Goal: Task Accomplishment & Management: Manage account settings

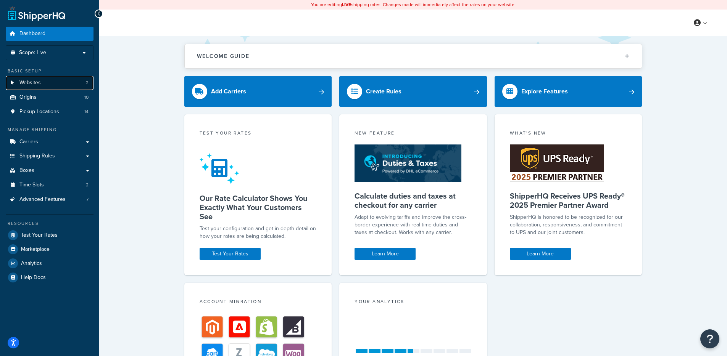
click at [51, 79] on link "Websites 2" at bounding box center [50, 83] width 88 height 14
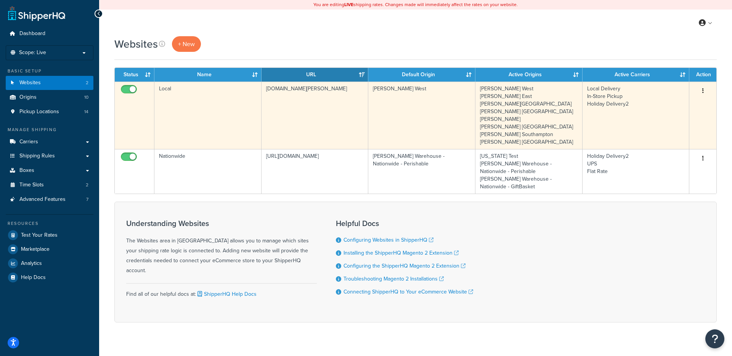
click at [290, 109] on td "[DOMAIN_NAME][PERSON_NAME]" at bounding box center [315, 116] width 107 height 68
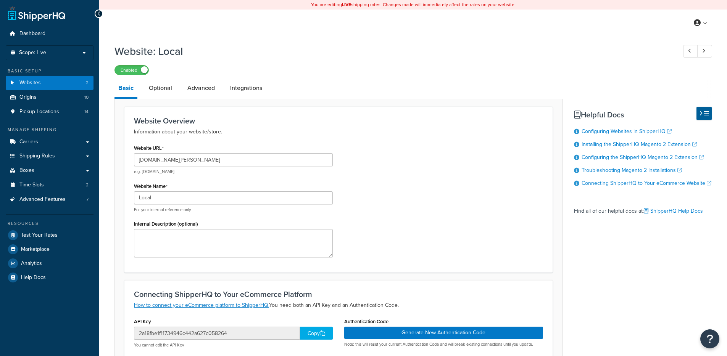
select select "53490"
click at [245, 91] on link "Integrations" at bounding box center [246, 88] width 40 height 18
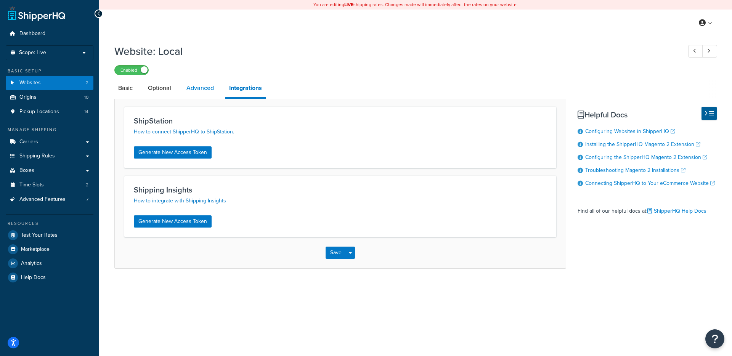
click at [206, 90] on link "Advanced" at bounding box center [200, 88] width 35 height 18
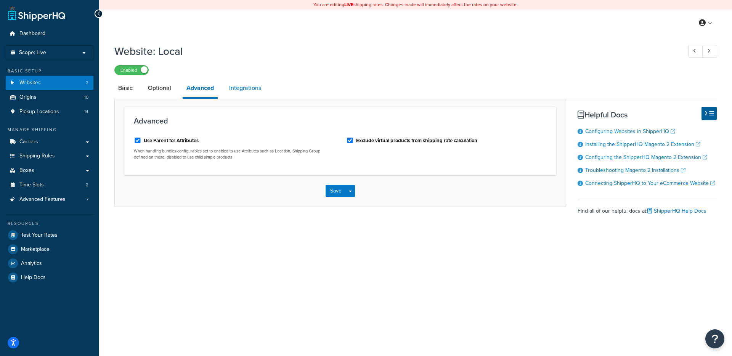
click at [259, 87] on link "Integrations" at bounding box center [245, 88] width 40 height 18
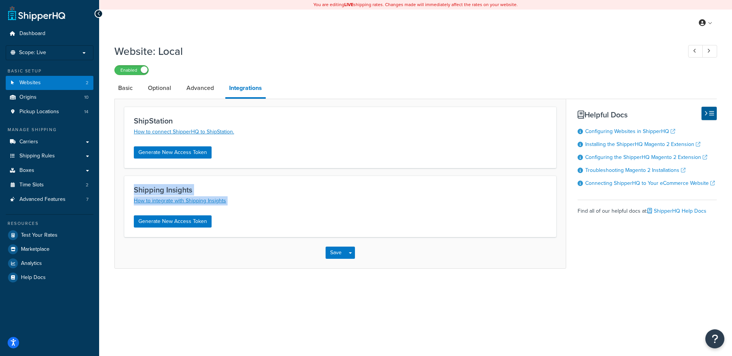
drag, startPoint x: 267, startPoint y: 212, endPoint x: 108, endPoint y: 177, distance: 162.9
click at [105, 180] on div "Website: Local Enabled Basic Optional Advanced Integrations ShipStation How to …" at bounding box center [415, 164] width 633 height 248
click at [108, 176] on div "Website: Local Enabled Basic Optional Advanced Integrations ShipStation How to …" at bounding box center [415, 164] width 633 height 248
click at [163, 89] on link "Optional" at bounding box center [159, 88] width 31 height 18
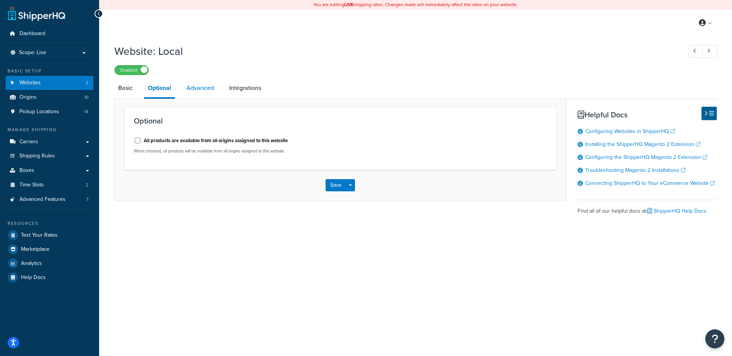
click at [190, 92] on link "Advanced" at bounding box center [200, 88] width 35 height 18
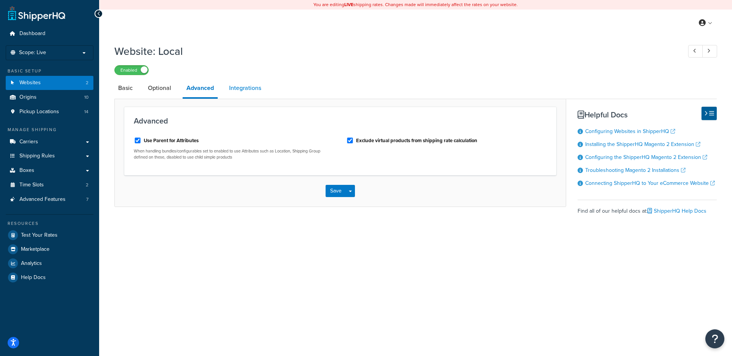
click at [252, 91] on link "Integrations" at bounding box center [245, 88] width 40 height 18
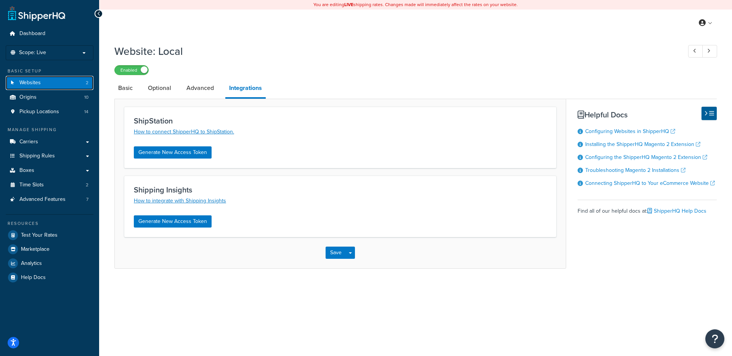
click at [61, 86] on link "Websites 2" at bounding box center [50, 83] width 88 height 14
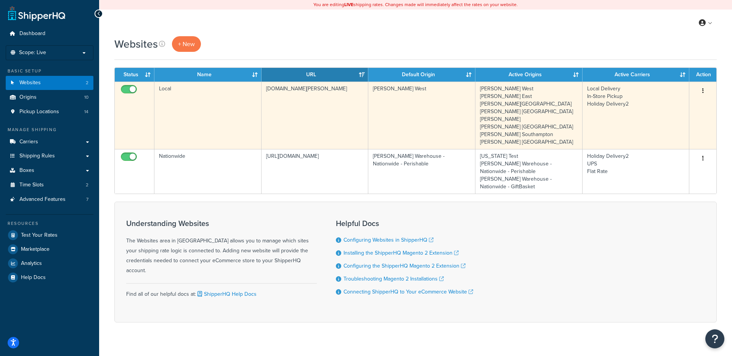
click at [212, 130] on td "Local" at bounding box center [208, 116] width 107 height 68
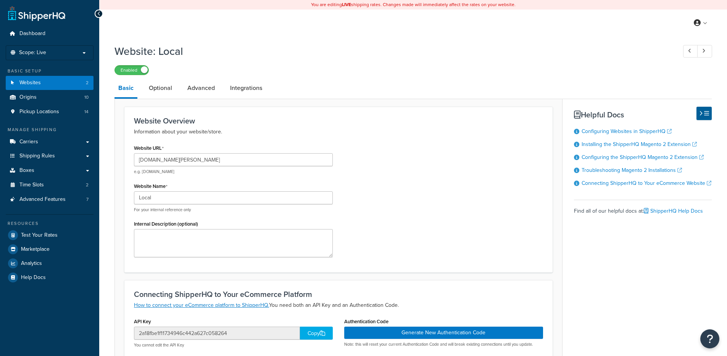
select select "53490"
click at [208, 86] on link "Advanced" at bounding box center [201, 88] width 35 height 18
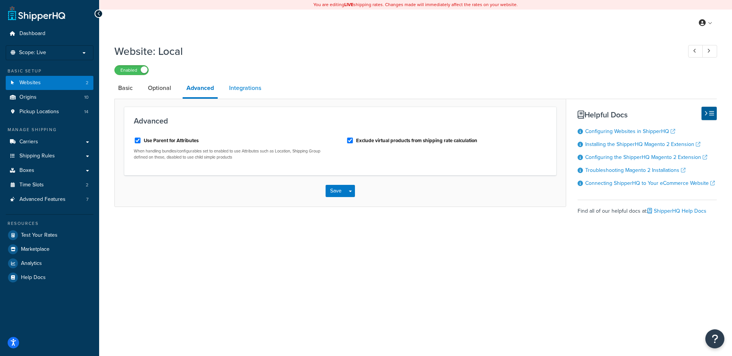
click at [261, 93] on link "Integrations" at bounding box center [245, 88] width 40 height 18
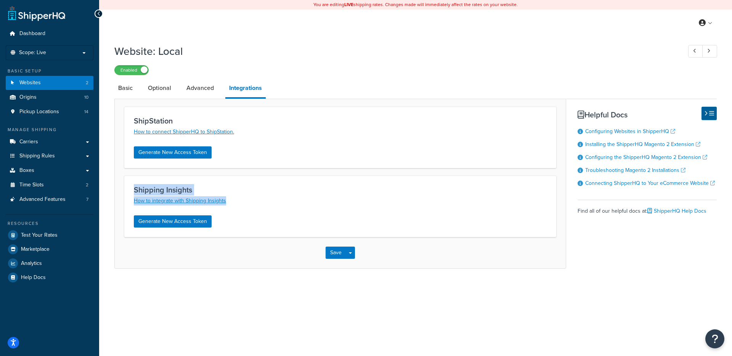
drag, startPoint x: 192, startPoint y: 198, endPoint x: 130, endPoint y: 193, distance: 61.7
click at [130, 193] on div "Shipping Insights How to integrate with Shipping Insights Generate New Access T…" at bounding box center [340, 206] width 432 height 61
click at [130, 195] on div "Shipping Insights How to integrate with Shipping Insights Generate New Access T…" at bounding box center [340, 206] width 432 height 61
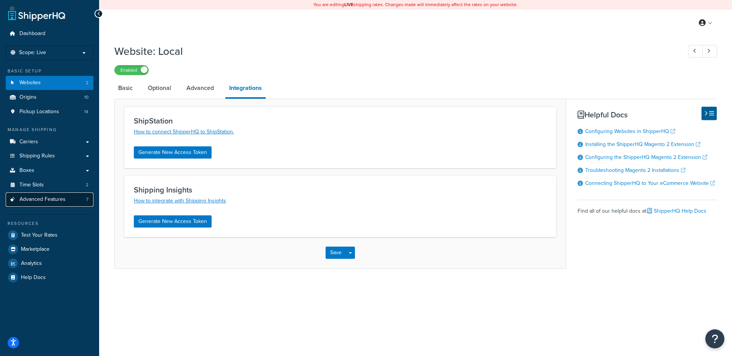
click at [66, 196] on link "Advanced Features 7" at bounding box center [50, 200] width 88 height 14
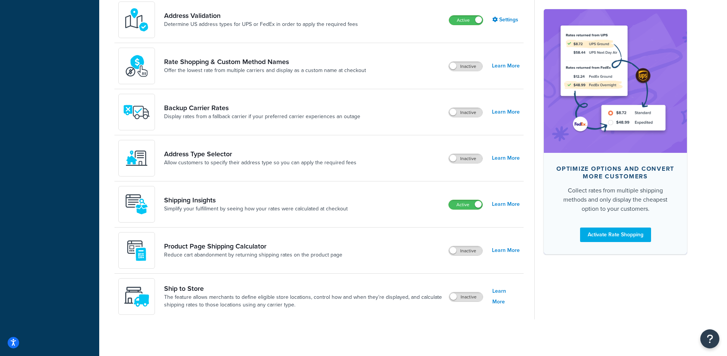
scroll to position [404, 0]
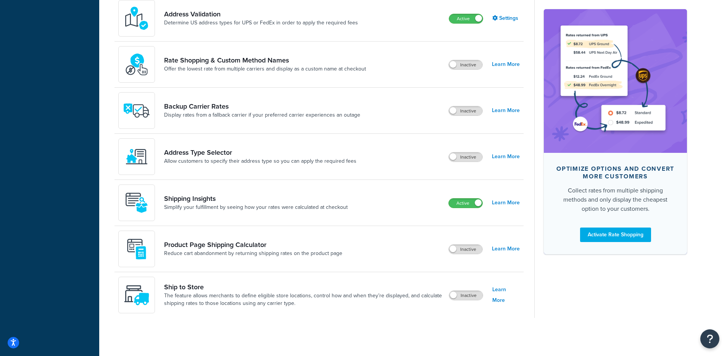
click at [523, 203] on div "Shipping Insights Simplify your fulfillment by seeing how your rates were calcu…" at bounding box center [318, 203] width 409 height 46
click at [517, 202] on link "Learn More" at bounding box center [506, 203] width 28 height 11
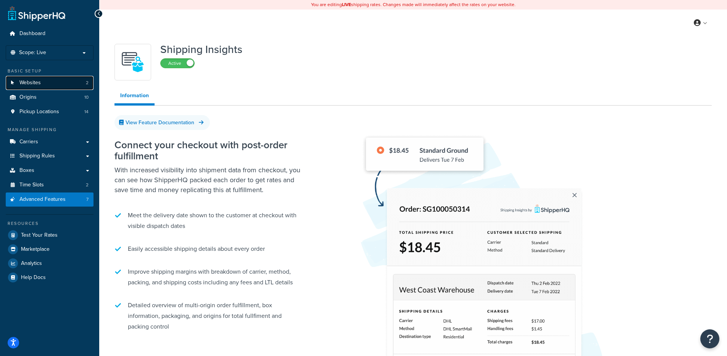
click at [52, 82] on link "Websites 2" at bounding box center [50, 83] width 88 height 14
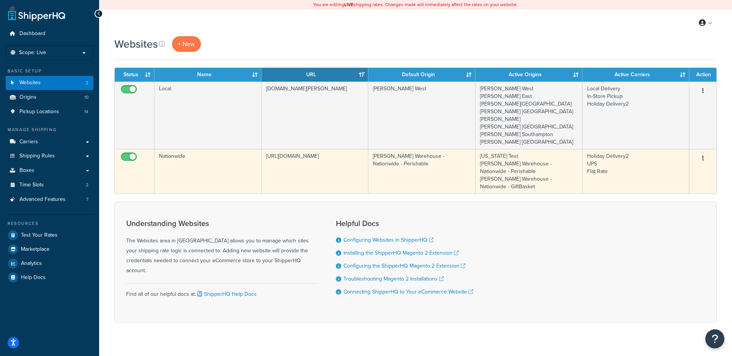
click at [247, 155] on td "Nationwide" at bounding box center [208, 171] width 107 height 45
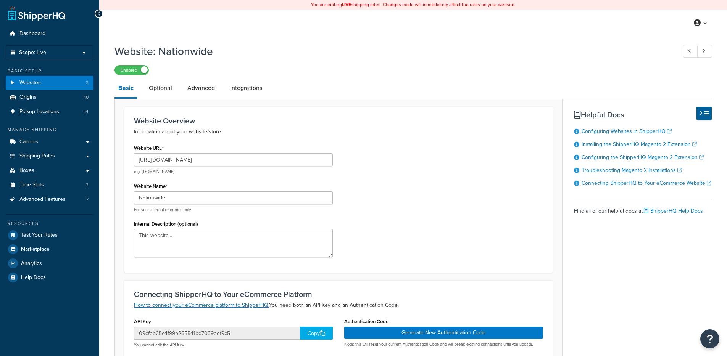
select select "49485"
click at [242, 95] on link "Integrations" at bounding box center [246, 88] width 40 height 18
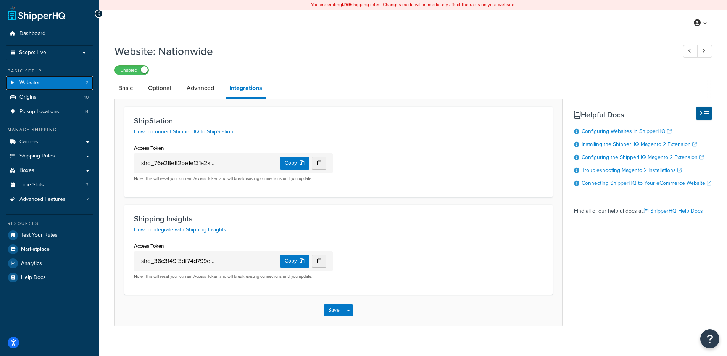
click at [82, 85] on link "Websites 2" at bounding box center [50, 83] width 88 height 14
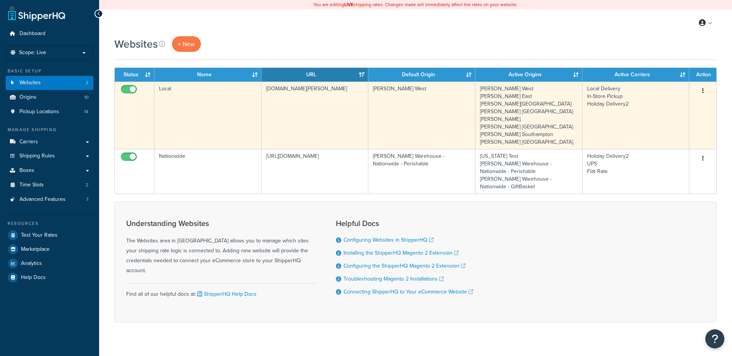
click at [211, 109] on td "Local" at bounding box center [208, 116] width 107 height 68
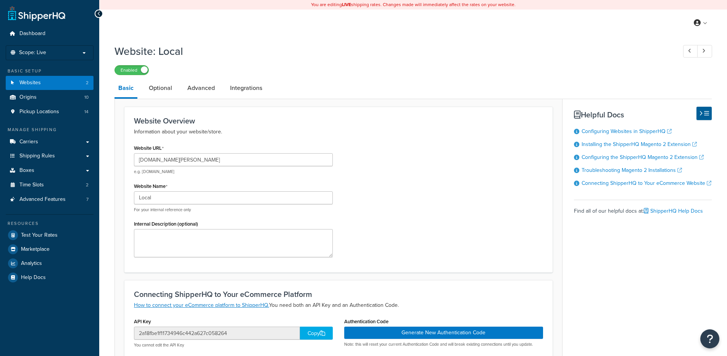
select select "53490"
click at [244, 93] on link "Integrations" at bounding box center [246, 88] width 40 height 18
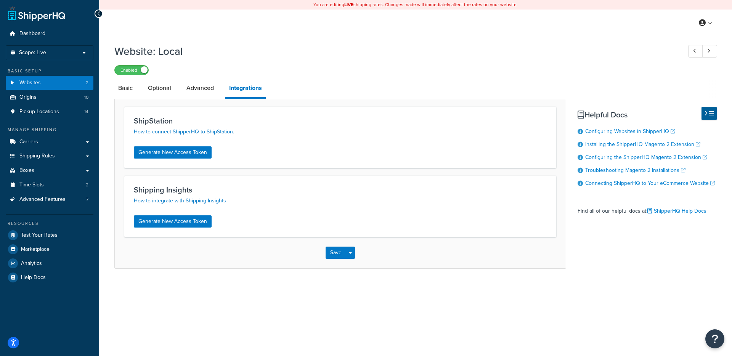
click at [385, 106] on div "ShipStation How to connect ShipperHQ to ShipStation. Generate New Access Token …" at bounding box center [340, 184] width 452 height 170
click at [57, 53] on p "Scope: Live" at bounding box center [49, 53] width 81 height 6
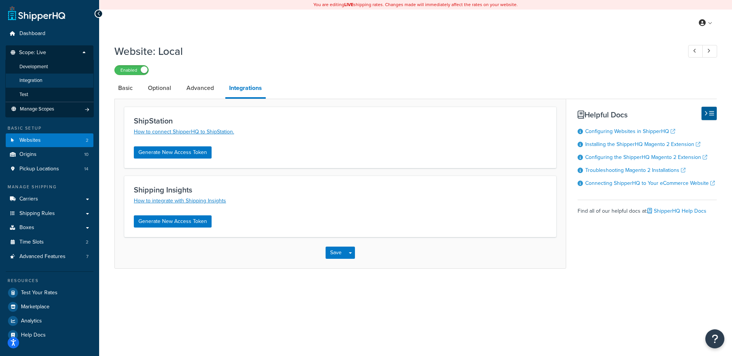
click at [49, 81] on li "Integration" at bounding box center [49, 81] width 89 height 14
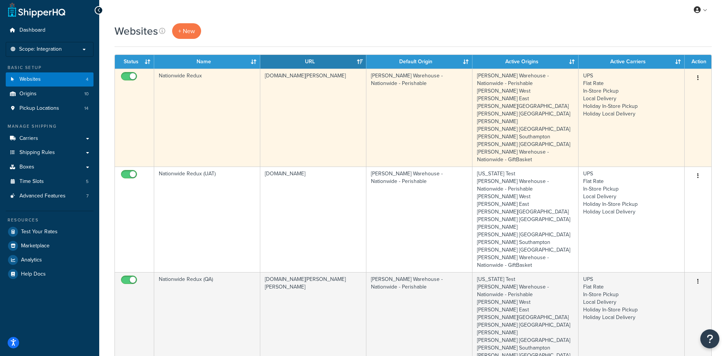
scroll to position [15, 0]
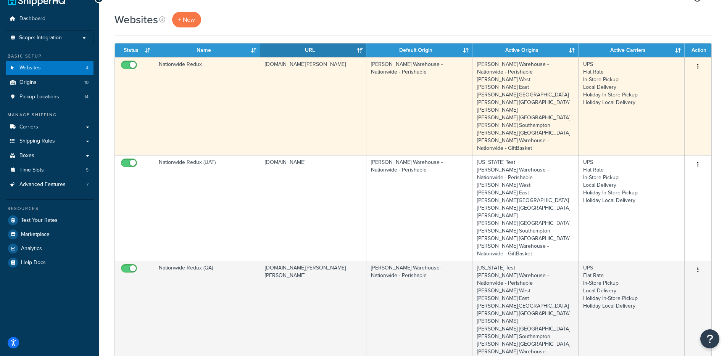
click at [309, 108] on td "[DOMAIN_NAME][PERSON_NAME]" at bounding box center [313, 106] width 106 height 98
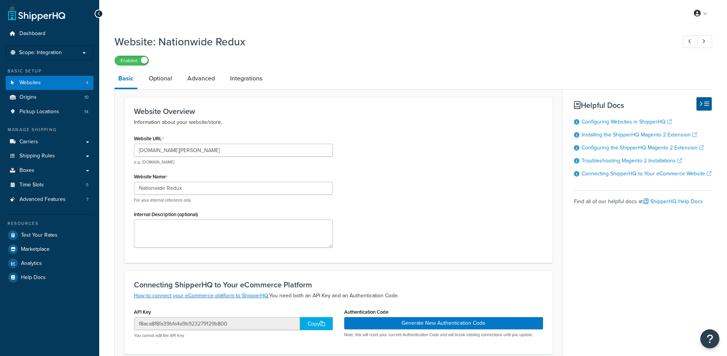
select select "84562"
click at [249, 71] on link "Integrations" at bounding box center [246, 78] width 40 height 18
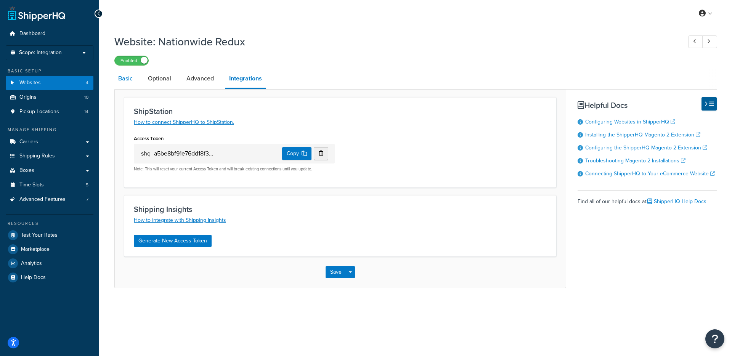
click at [118, 77] on link "Basic" at bounding box center [125, 78] width 22 height 18
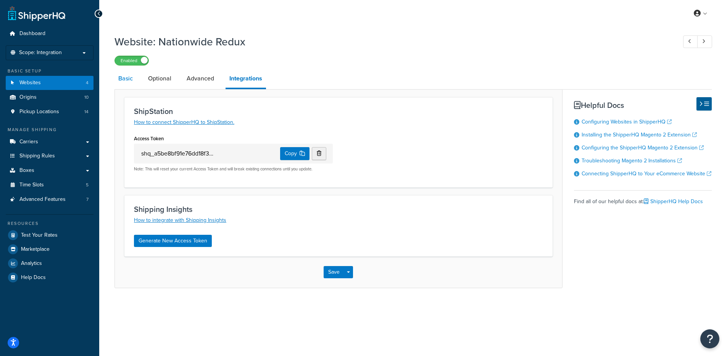
select select "84562"
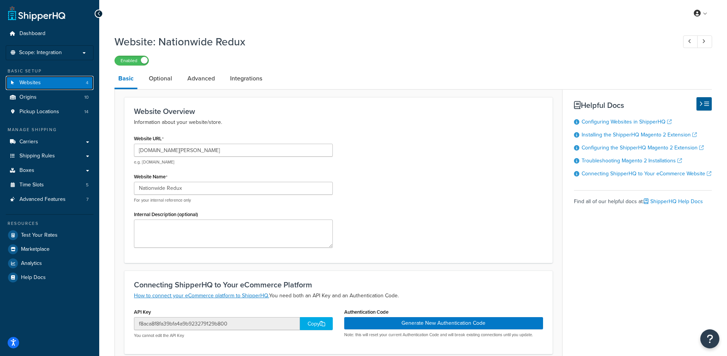
click at [64, 79] on link "Websites 4" at bounding box center [50, 83] width 88 height 14
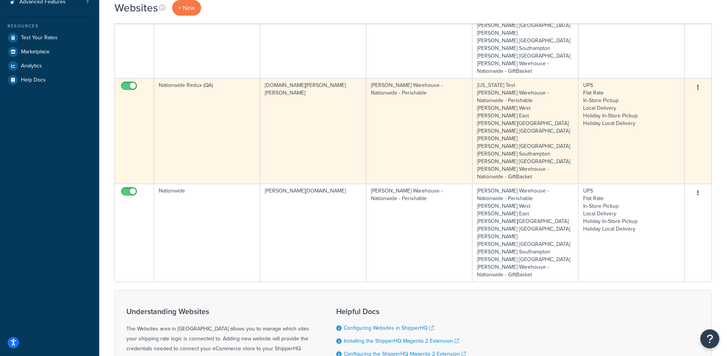
scroll to position [259, 0]
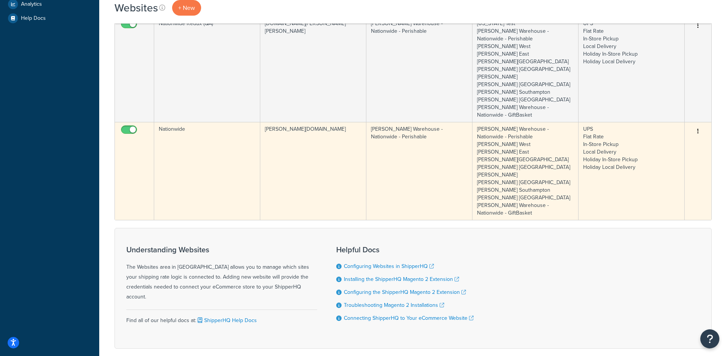
click at [346, 137] on td "[PERSON_NAME][DOMAIN_NAME]" at bounding box center [313, 171] width 106 height 98
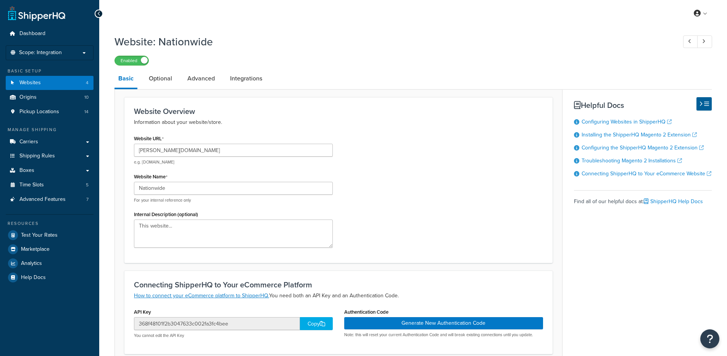
select select "84562"
click at [253, 82] on link "Integrations" at bounding box center [246, 78] width 40 height 18
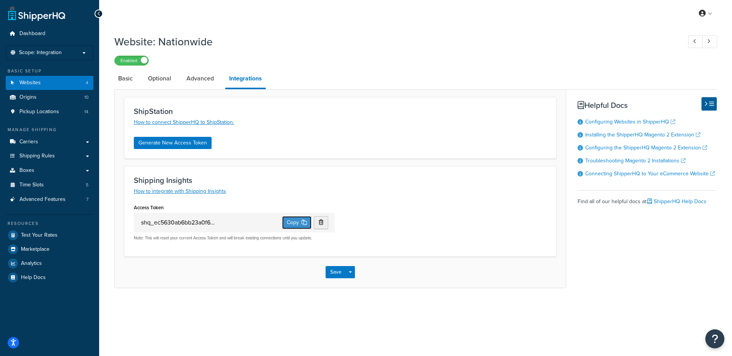
click at [282, 222] on button "Copy" at bounding box center [296, 222] width 29 height 13
click at [132, 86] on link "Basic" at bounding box center [125, 78] width 22 height 18
select select "84562"
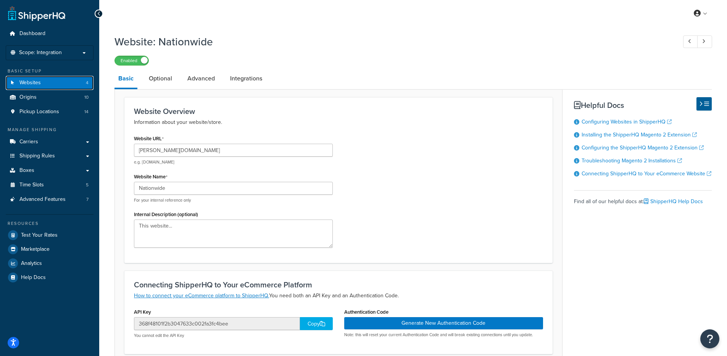
click at [69, 85] on link "Websites 4" at bounding box center [50, 83] width 88 height 14
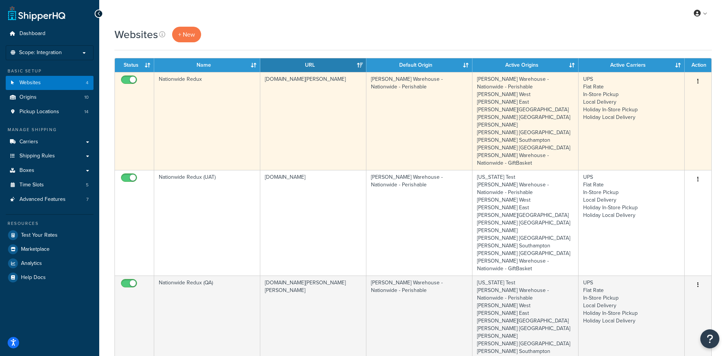
click at [216, 134] on td "Nationwide Redux" at bounding box center [207, 121] width 106 height 98
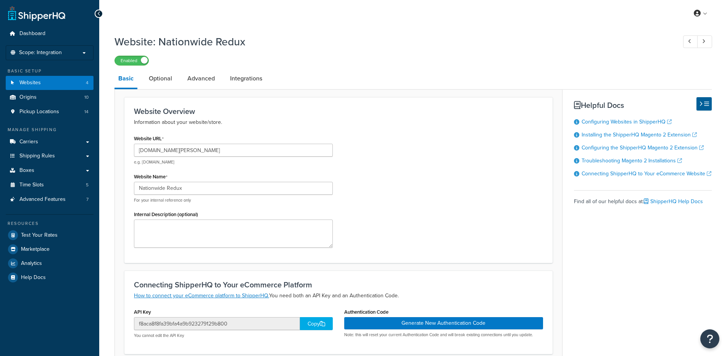
select select "84562"
click at [246, 83] on link "Integrations" at bounding box center [246, 78] width 40 height 18
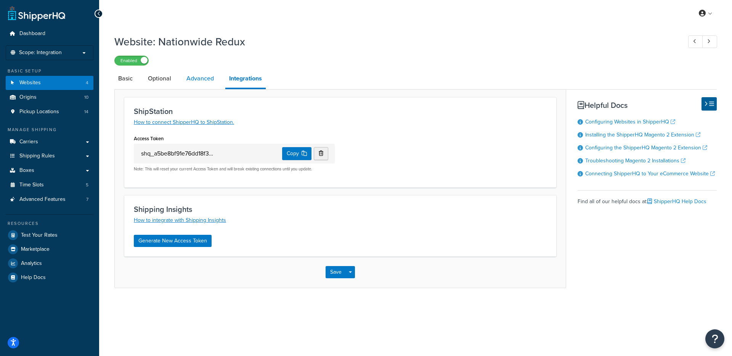
click at [195, 77] on link "Advanced" at bounding box center [200, 78] width 35 height 18
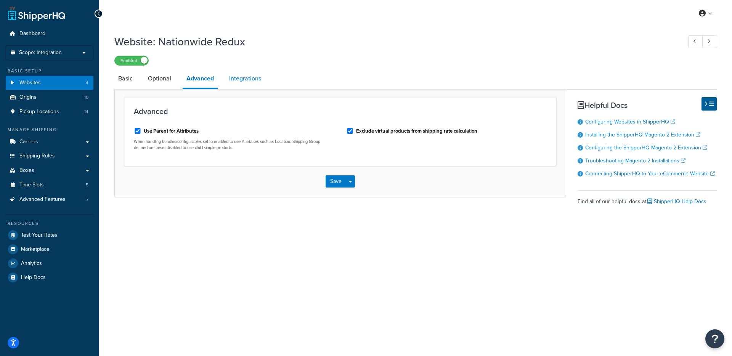
click at [238, 81] on link "Integrations" at bounding box center [245, 78] width 40 height 18
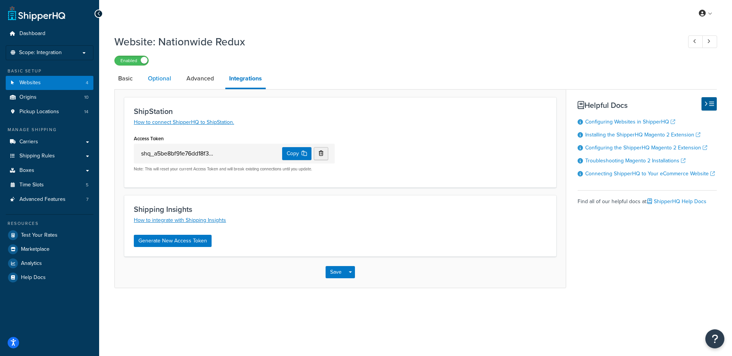
click at [166, 74] on link "Optional" at bounding box center [159, 78] width 31 height 18
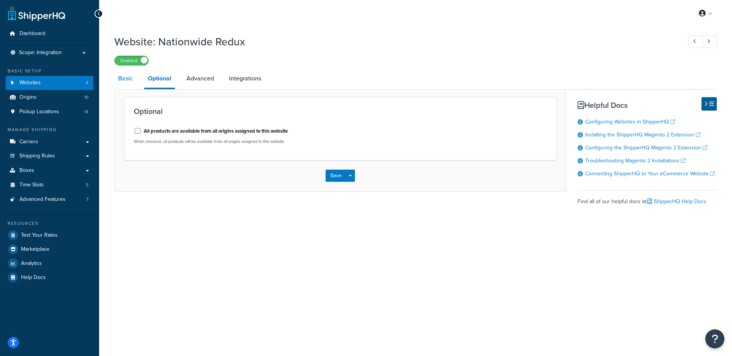
click at [131, 81] on link "Basic" at bounding box center [125, 78] width 22 height 18
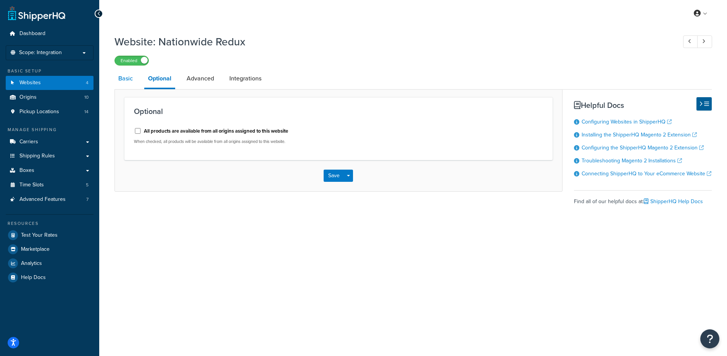
select select "84562"
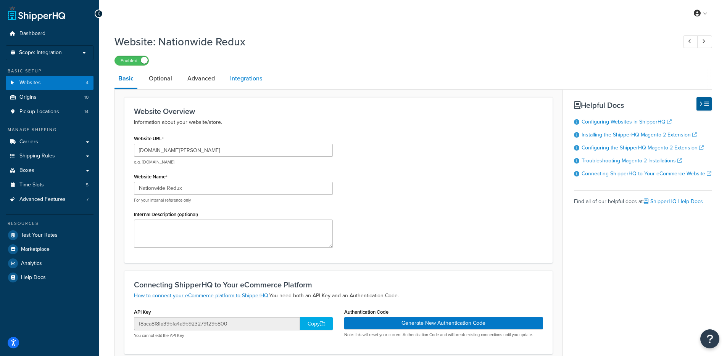
click at [265, 77] on link "Integrations" at bounding box center [246, 78] width 40 height 18
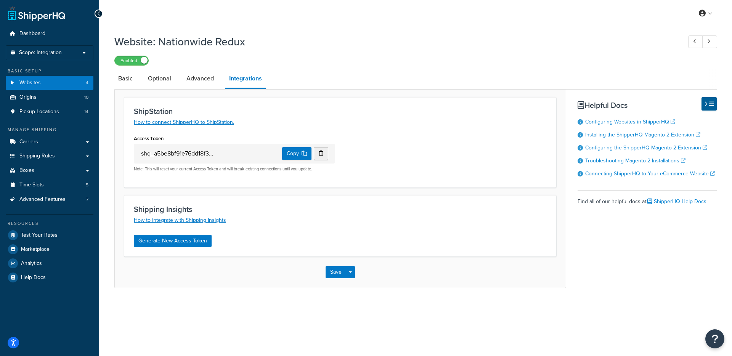
drag, startPoint x: 203, startPoint y: 154, endPoint x: 149, endPoint y: 154, distance: 53.4
click at [149, 154] on input "shq_a5be8bf91e76dd18f34acccf03bc0b7805641db8" at bounding box center [178, 153] width 76 height 13
click at [132, 76] on link "Basic" at bounding box center [125, 78] width 22 height 18
select select "84562"
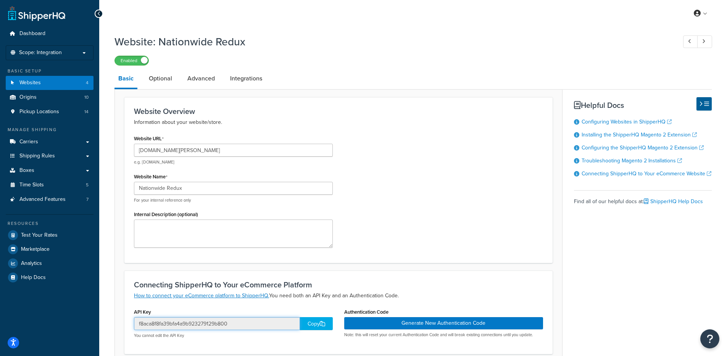
drag, startPoint x: 249, startPoint y: 322, endPoint x: 133, endPoint y: 324, distance: 116.4
click at [133, 324] on div "API Key f8aca8f8fa39bfa4a9b923279129b800 Copy You cannot edit the API Key" at bounding box center [233, 326] width 210 height 38
click at [77, 86] on link "Websites 4" at bounding box center [50, 83] width 88 height 14
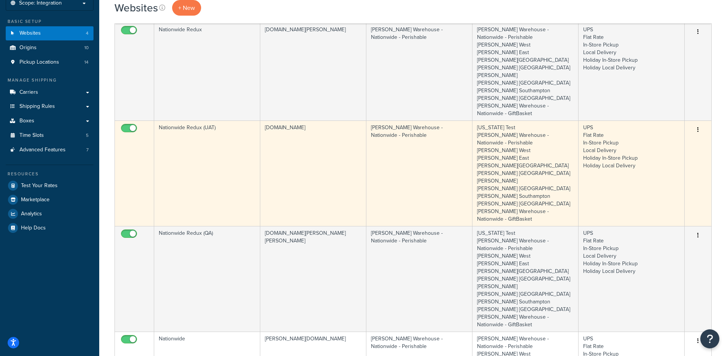
scroll to position [52, 0]
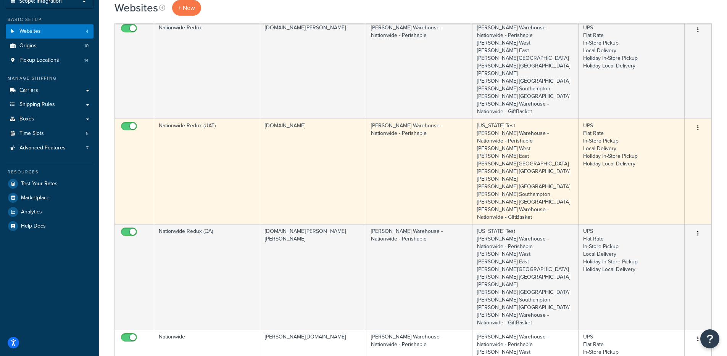
click at [320, 166] on td "[DOMAIN_NAME]" at bounding box center [313, 172] width 106 height 106
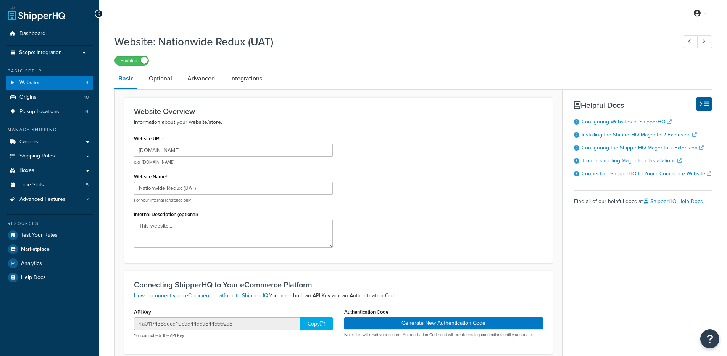
select select "84562"
click at [235, 81] on link "Integrations" at bounding box center [246, 78] width 40 height 18
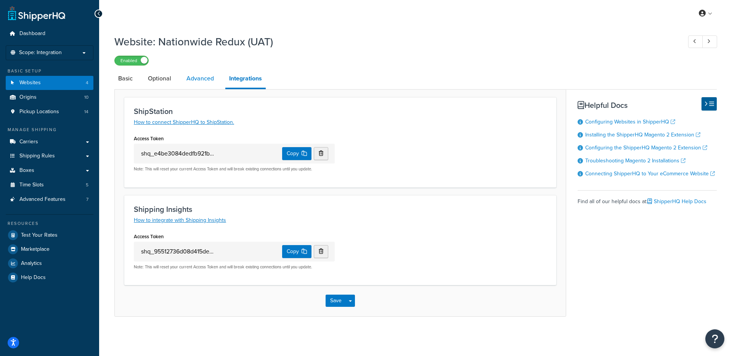
drag, startPoint x: 198, startPoint y: 81, endPoint x: 214, endPoint y: 81, distance: 15.6
click at [198, 81] on link "Advanced" at bounding box center [200, 78] width 35 height 18
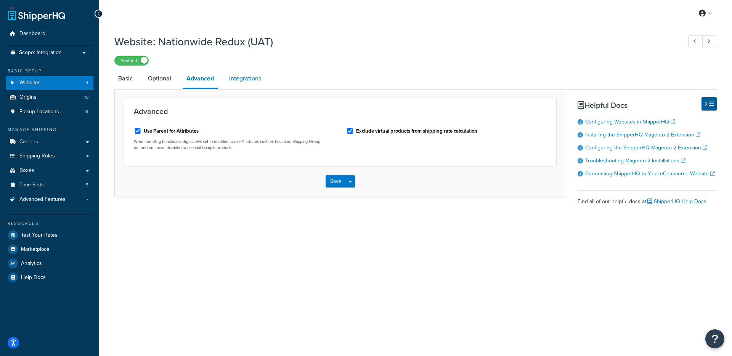
click at [241, 81] on link "Integrations" at bounding box center [245, 78] width 40 height 18
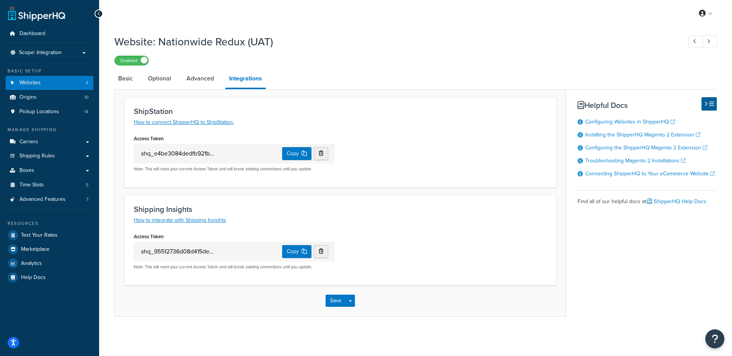
drag, startPoint x: 204, startPoint y: 259, endPoint x: 136, endPoint y: 254, distance: 68.5
click at [136, 254] on div "shq_95512736d08d415de6e9b5af45af5ba9e750d7b2 Copy" at bounding box center [234, 252] width 201 height 20
click at [135, 251] on div "shq_95512736d08d415de6e9b5af45af5ba9e750d7b2 Copy" at bounding box center [234, 252] width 201 height 20
drag, startPoint x: 158, startPoint y: 250, endPoint x: 213, endPoint y: 249, distance: 55.3
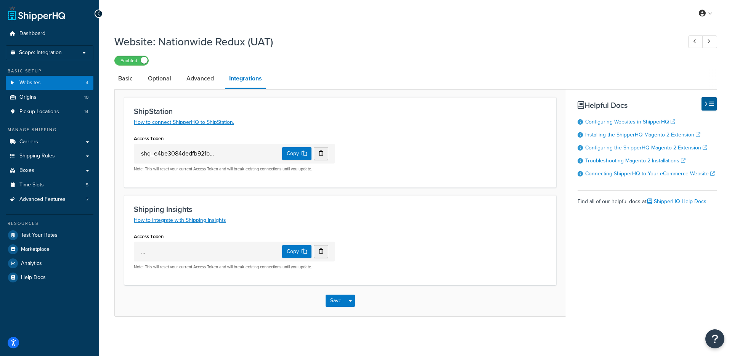
click at [208, 250] on div "shq_95512736d08d415de6e9b5af45af5ba9e750d7b2 Copy" at bounding box center [234, 252] width 201 height 20
click at [174, 252] on input "shq_95512736d08d415de6e9b5af45af5ba9e750d7b2" at bounding box center [178, 251] width 76 height 13
drag, startPoint x: 169, startPoint y: 253, endPoint x: 80, endPoint y: 259, distance: 89.1
click at [80, 259] on div "Dashboard Scope: Integration Basic Setup Websites 4 Origins 10 Pickup Locations…" at bounding box center [366, 178] width 732 height 356
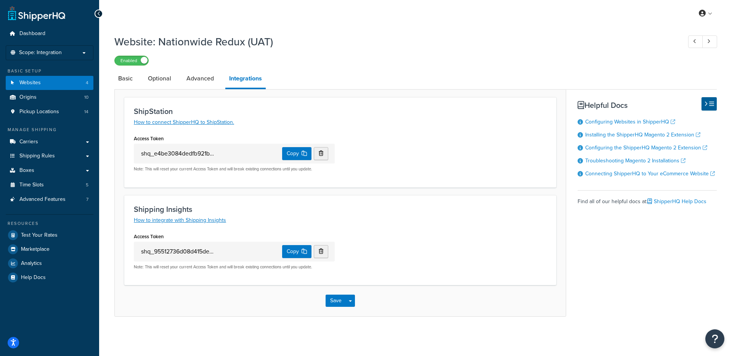
click at [156, 256] on input "shq_95512736d08d415de6e9b5af45af5ba9e750d7b2" at bounding box center [178, 251] width 76 height 13
drag, startPoint x: 151, startPoint y: 253, endPoint x: 114, endPoint y: 256, distance: 36.8
click at [111, 256] on div "Website: Nationwide Redux (UAT) Enabled Basic Optional Advanced Integrations Sh…" at bounding box center [415, 184] width 633 height 306
click at [124, 256] on form "ShipStation How to connect ShipperHQ to ShipStation. Access Token shq_e4be3084d…" at bounding box center [340, 206] width 451 height 219
click at [52, 84] on link "Websites 4" at bounding box center [50, 83] width 88 height 14
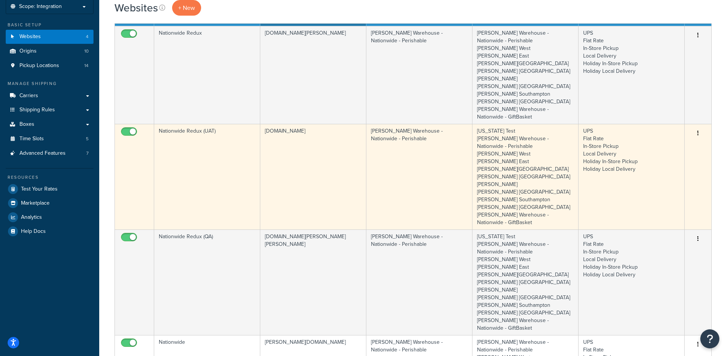
scroll to position [51, 0]
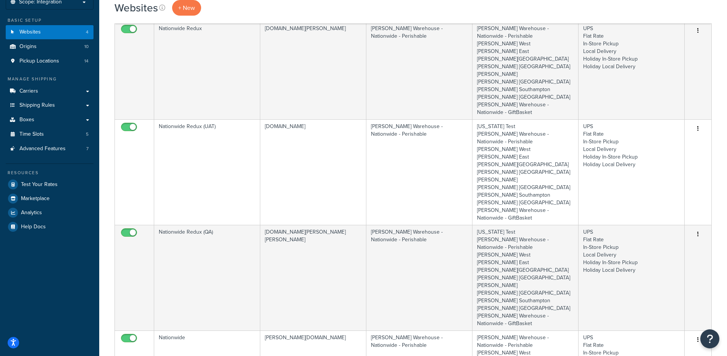
click at [102, 182] on div "Websites + New Contact Us Send Us A Message Contact Information Name * Email * …" at bounding box center [413, 280] width 628 height 608
click at [109, 136] on div "Websites + New Contact Us Send Us A Message Contact Information Name * Email * …" at bounding box center [413, 280] width 628 height 608
click at [109, 198] on div "Websites + New Contact Us Send Us A Message Contact Information Name * Email * …" at bounding box center [413, 280] width 628 height 608
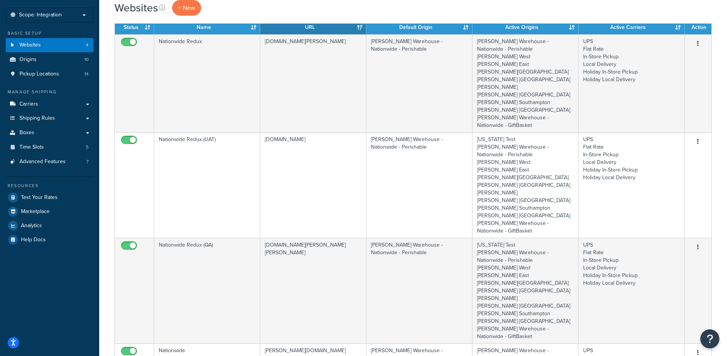
scroll to position [12, 0]
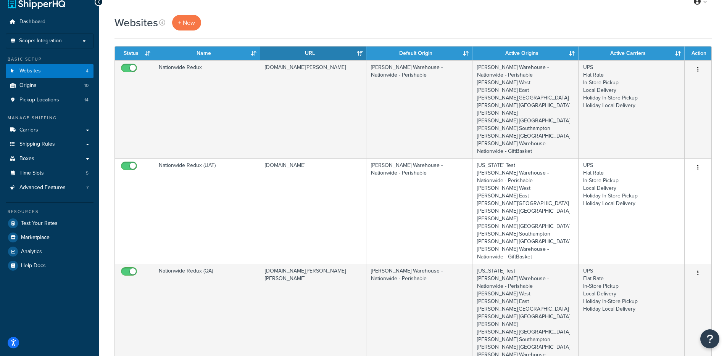
click at [110, 197] on div "Websites + New Contact Us Send Us A Message Contact Information Name * Email * …" at bounding box center [413, 319] width 628 height 608
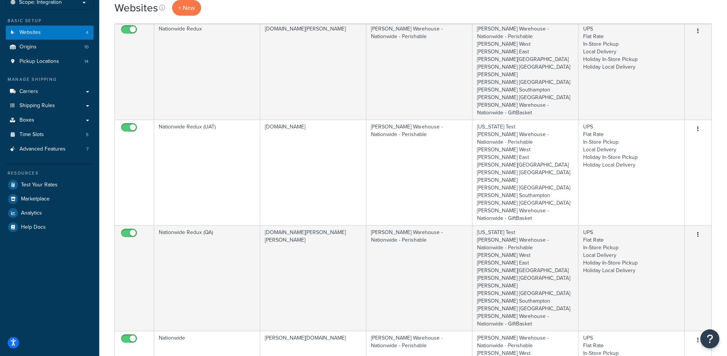
scroll to position [62, 0]
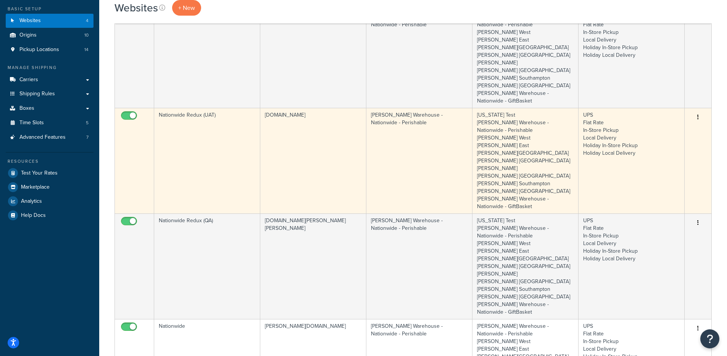
click at [300, 159] on td "[DOMAIN_NAME]" at bounding box center [313, 161] width 106 height 106
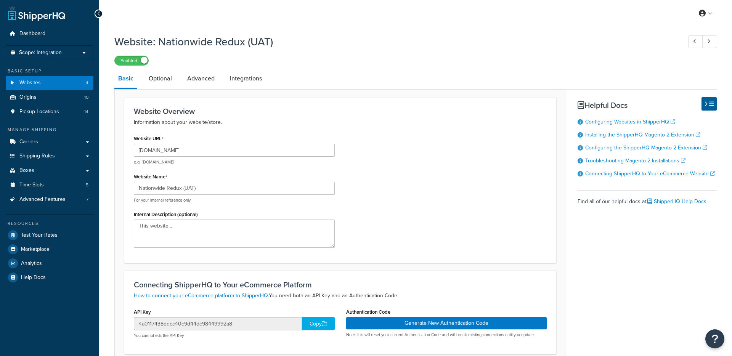
select select "84562"
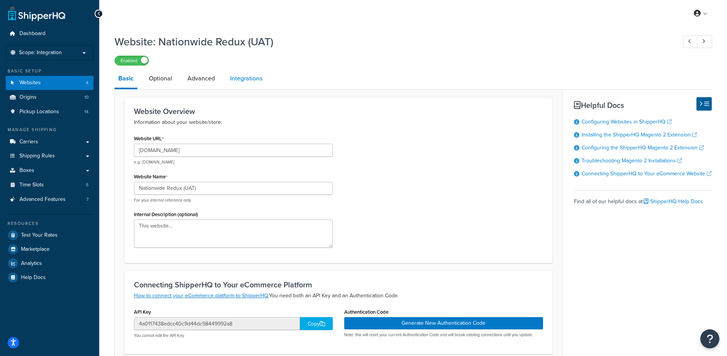
click at [232, 76] on link "Integrations" at bounding box center [246, 78] width 40 height 18
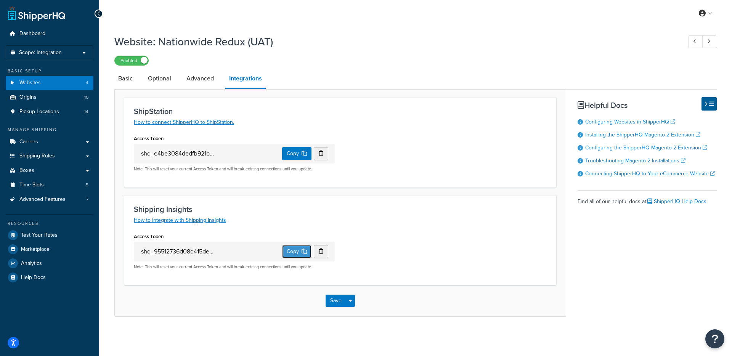
click at [288, 253] on button "Copy" at bounding box center [296, 251] width 29 height 13
click at [284, 255] on button "Copy" at bounding box center [296, 251] width 29 height 13
click at [114, 82] on div "Website: Nationwide Redux (UAT) Enabled Basic Optional Advanced Integrations Sh…" at bounding box center [415, 184] width 633 height 306
click at [116, 82] on link "Basic" at bounding box center [125, 78] width 22 height 18
select select "84562"
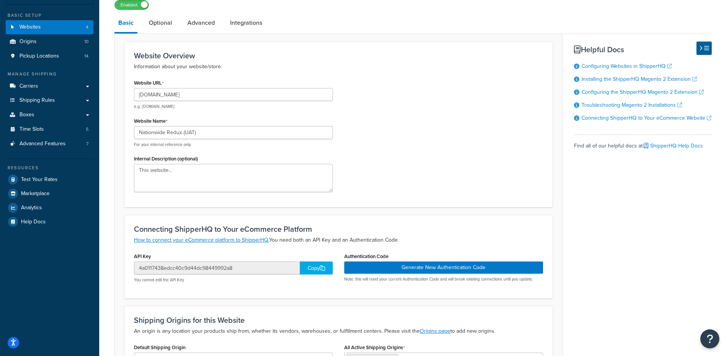
scroll to position [61, 0]
